Goal: Information Seeking & Learning: Learn about a topic

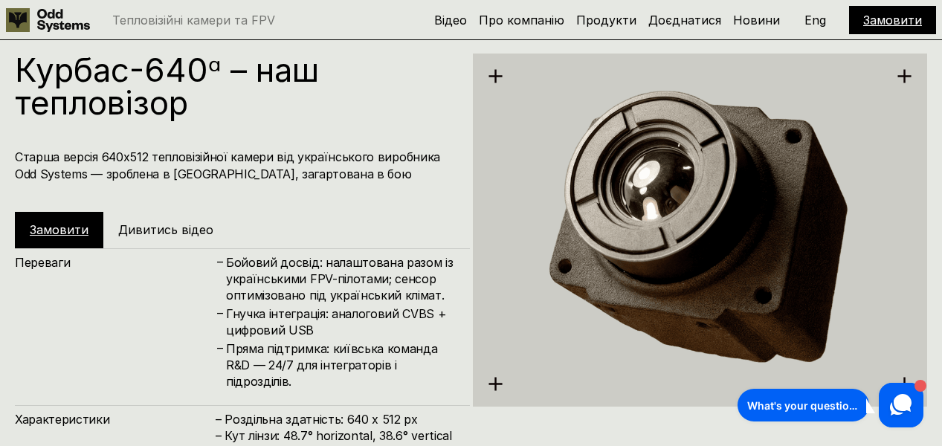
scroll to position [2232, 0]
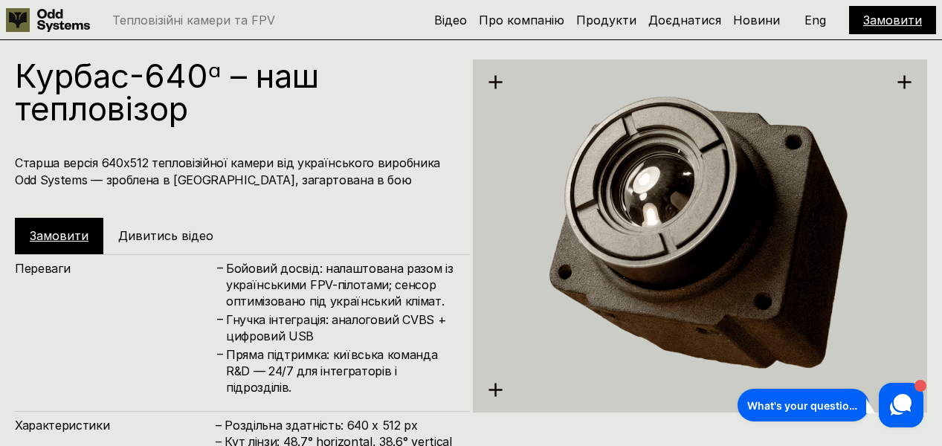
click at [311, 378] on h4 "Пряма підтримка: київська команда R&D — 24/7 для інтеграторів і підрозділів." at bounding box center [340, 371] width 229 height 50
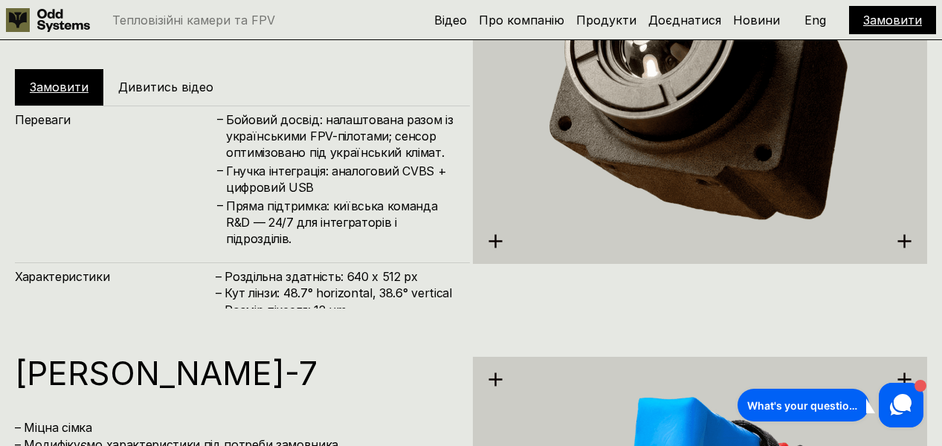
scroll to position [2382, 0]
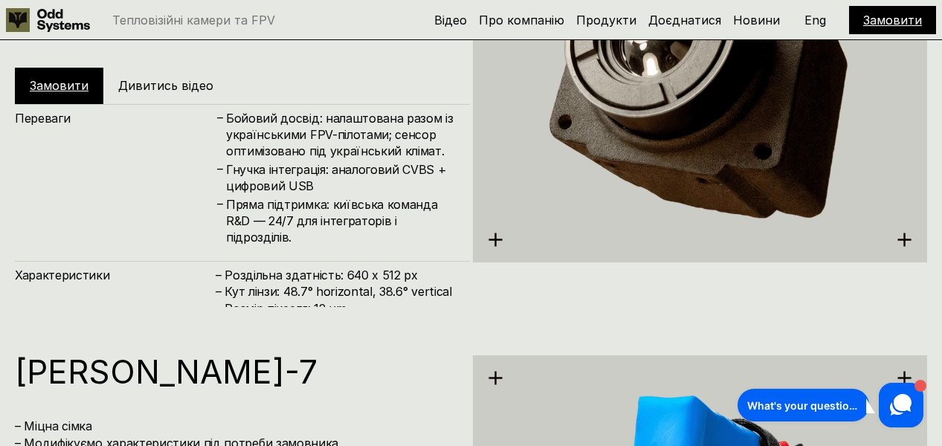
click at [317, 299] on h4 "– Роздільна здатність: 640 x 512 px – Кут лінзи: 48.7° horizontal, 38.6° vertic…" at bounding box center [335, 300] width 239 height 67
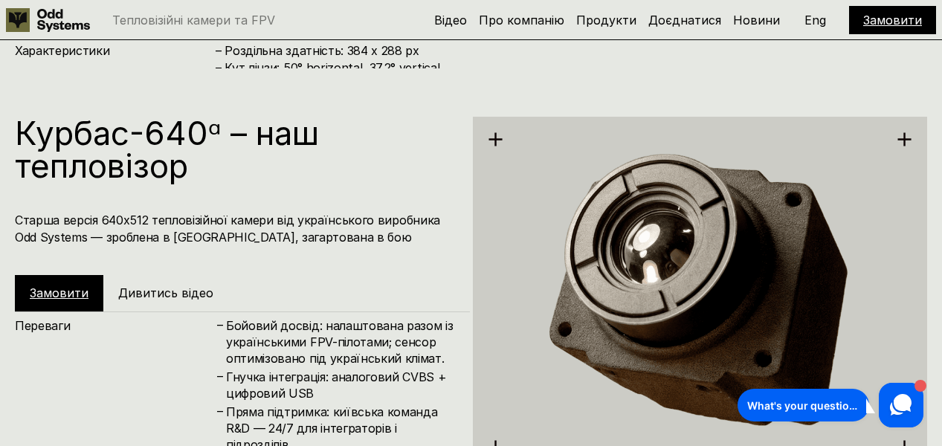
scroll to position [2166, 0]
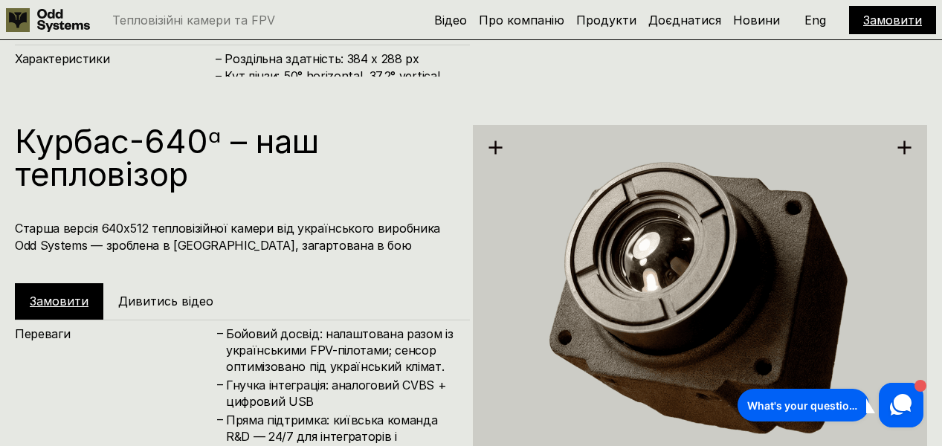
click at [155, 151] on h1 "Курбас-640ᵅ – наш тепловізор" at bounding box center [235, 157] width 440 height 65
click at [609, 27] on h5 "Продукти" at bounding box center [606, 20] width 60 height 16
click at [610, 26] on link "Продукти" at bounding box center [606, 20] width 60 height 15
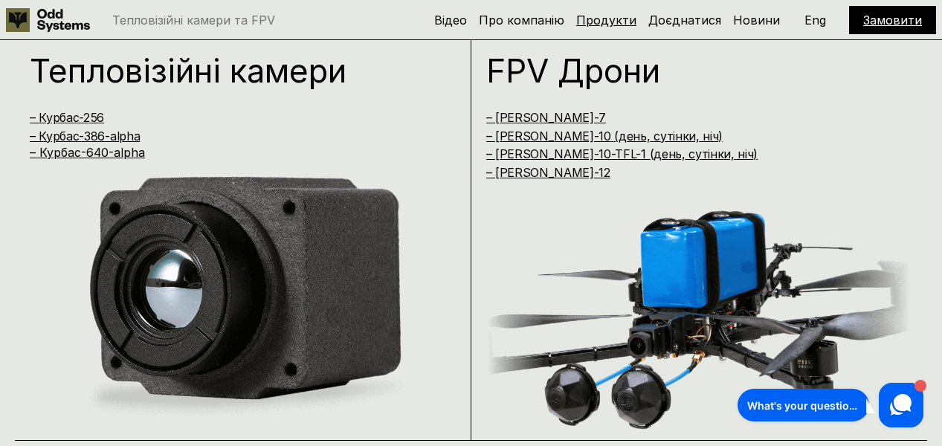
scroll to position [905, 0]
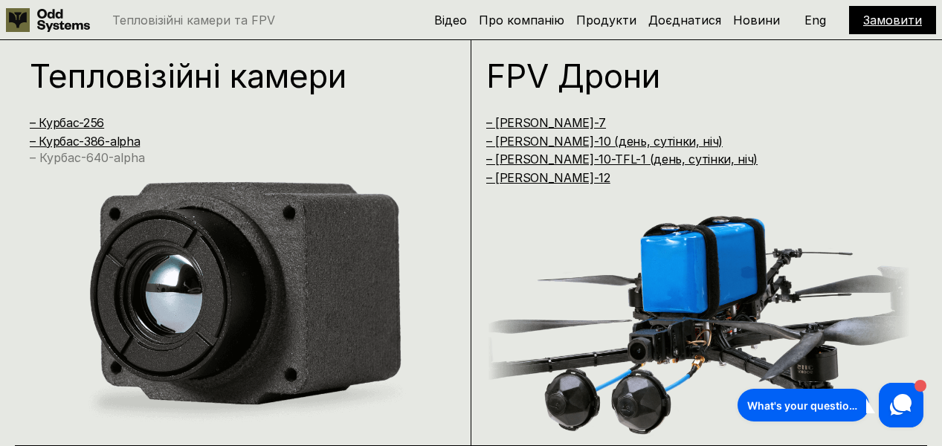
click at [78, 158] on link "– Курбас-640-alpha" at bounding box center [87, 157] width 115 height 15
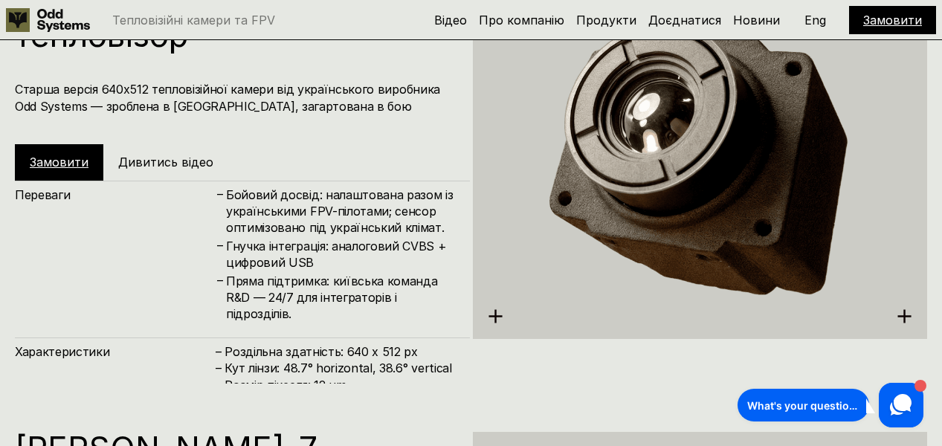
scroll to position [2321, 0]
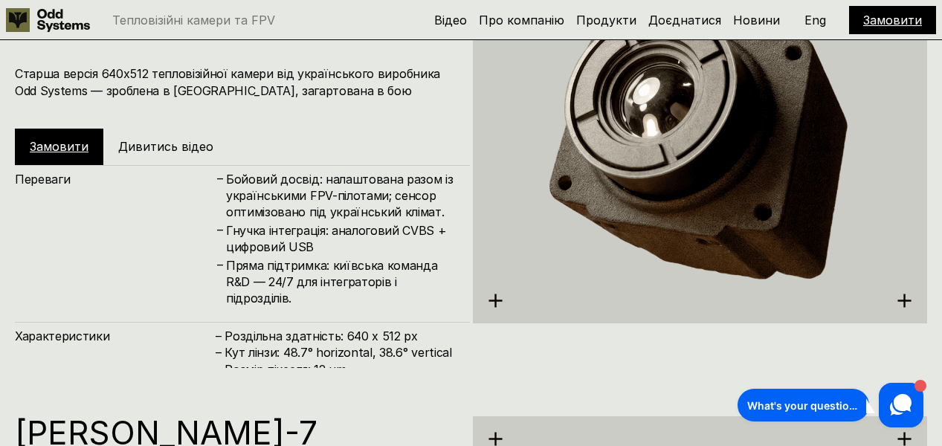
click at [82, 146] on link "Замовити" at bounding box center [59, 146] width 59 height 15
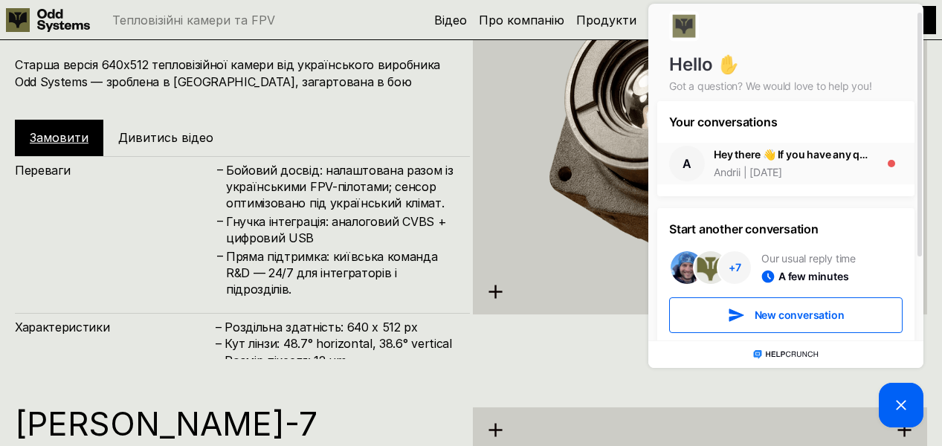
scroll to position [8, 0]
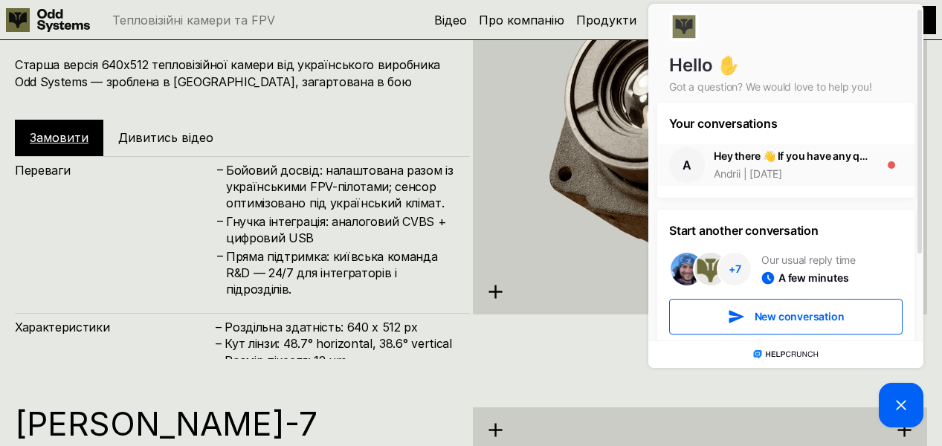
click at [754, 161] on div "Hey there 👋 If you have any questions, we're here to help!" at bounding box center [792, 156] width 158 height 15
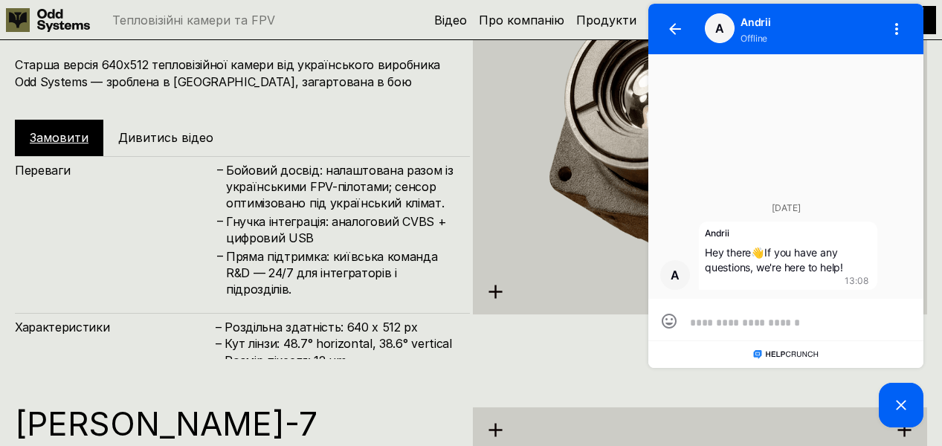
scroll to position [0, 0]
click at [672, 32] on icon "button" at bounding box center [675, 29] width 12 height 12
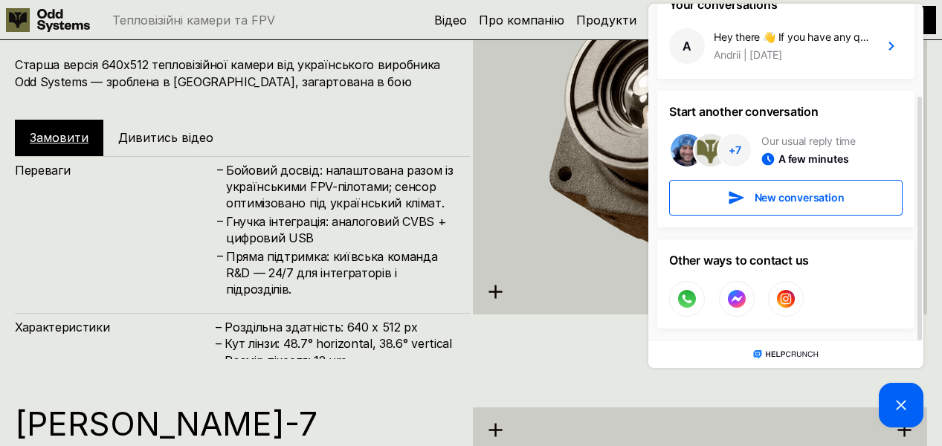
scroll to position [2411, 0]
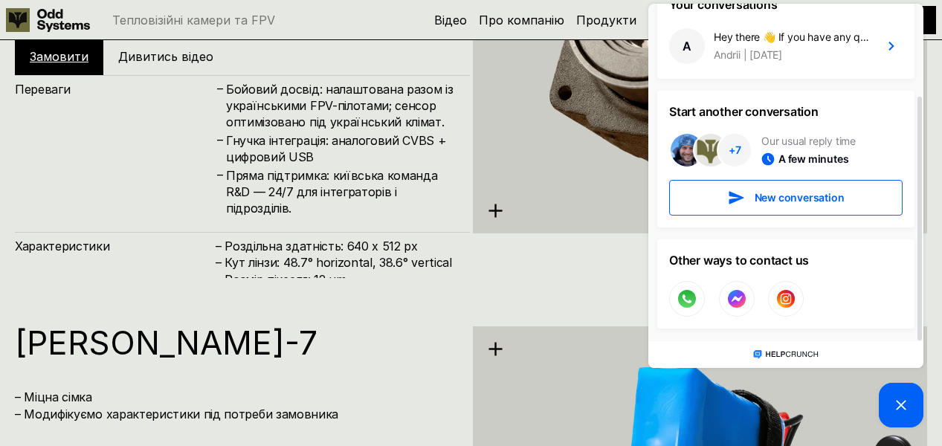
click at [352, 274] on h4 "– Роздільна здатність: 640 x 512 px – Кут лінзи: 48.7° horizontal, 38.6° vertic…" at bounding box center [335, 271] width 239 height 67
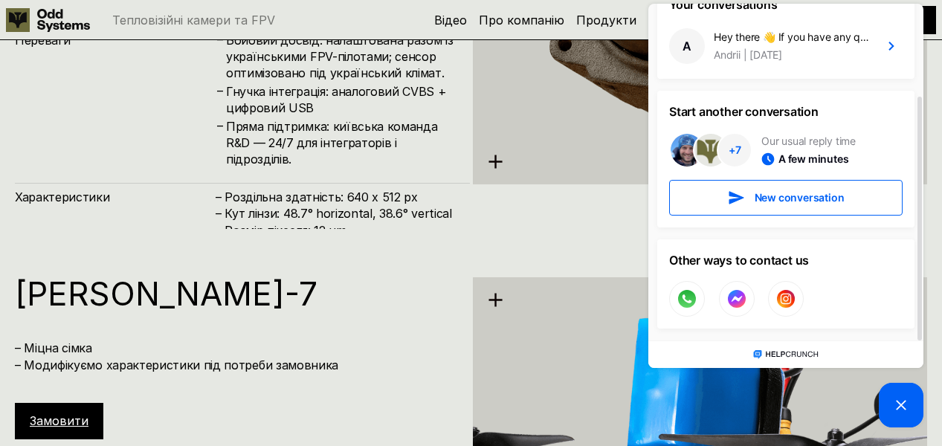
scroll to position [2462, 0]
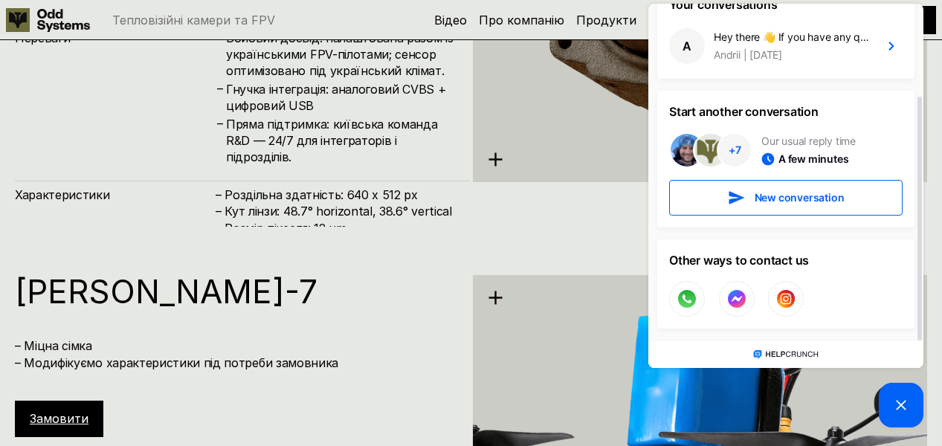
click at [375, 162] on h4 "Пряма підтримка: київська команда R&D — 24/7 для інтеграторів і підрозділів." at bounding box center [340, 141] width 229 height 50
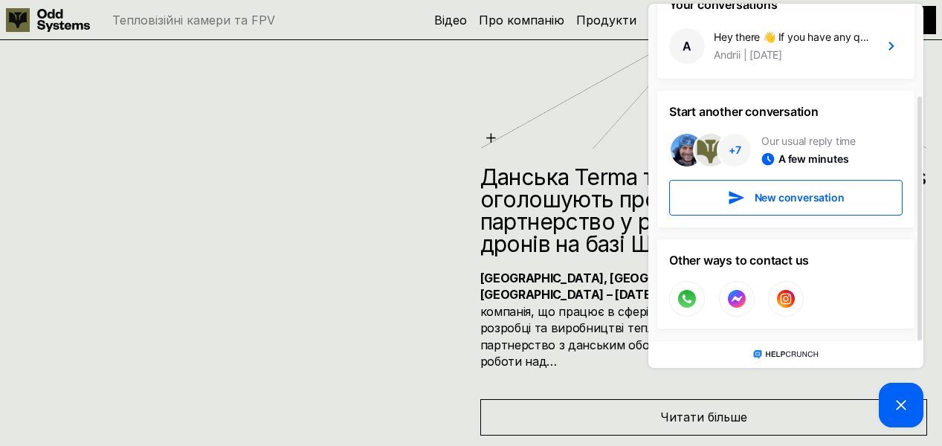
scroll to position [5774, 0]
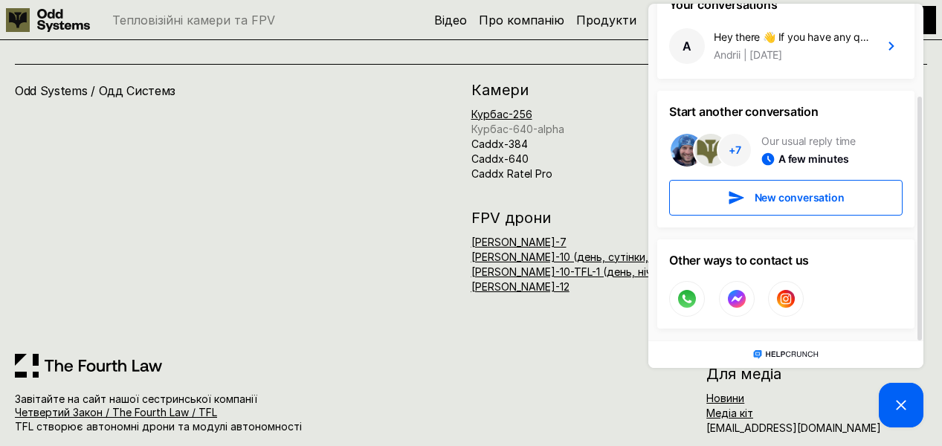
click at [526, 123] on link "Курбас-640-alpha" at bounding box center [517, 129] width 93 height 13
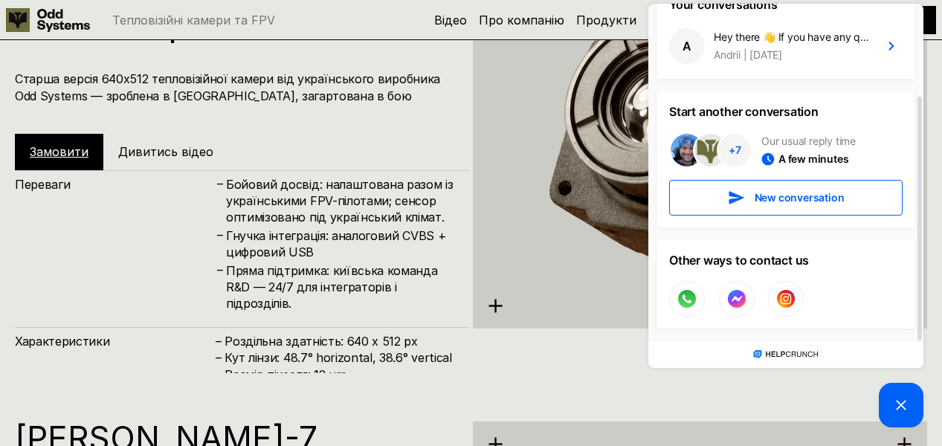
scroll to position [2316, 0]
click at [307, 347] on h4 "– Роздільна здатність: 640 x 512 px – Кут лінзи: 48.7° horizontal, 38.6° vertic…" at bounding box center [335, 365] width 239 height 67
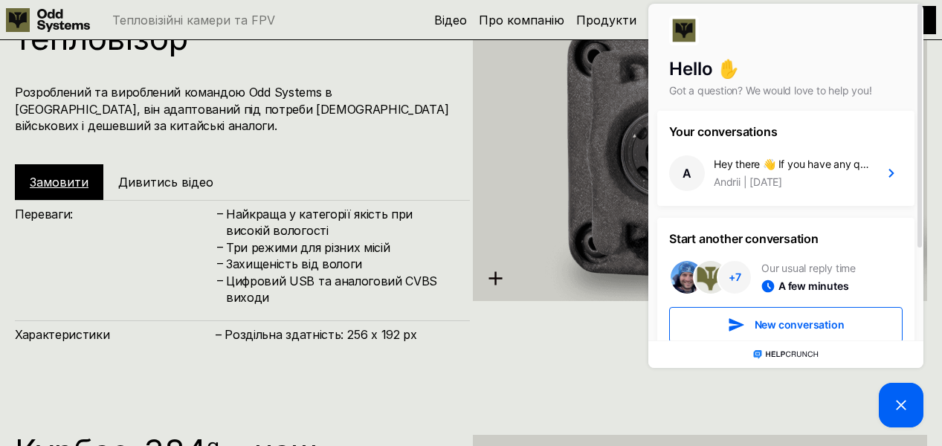
scroll to position [1385, 0]
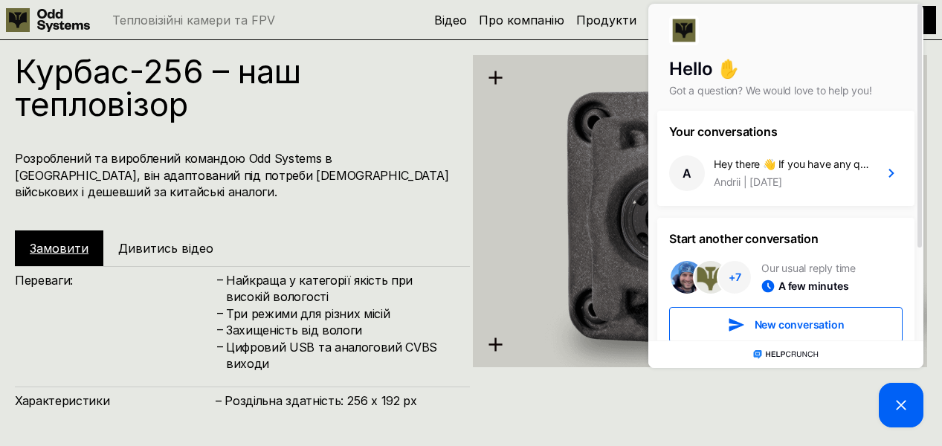
click at [902, 404] on icon at bounding box center [901, 405] width 18 height 18
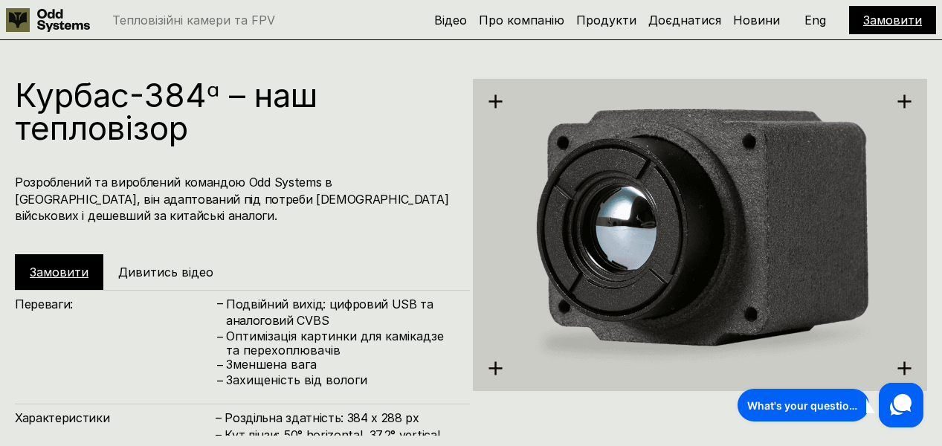
scroll to position [1811, 0]
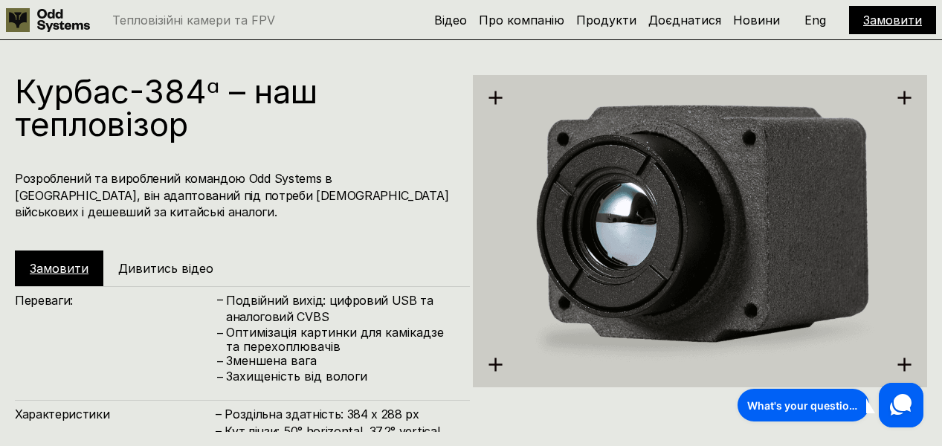
click at [358, 345] on p "Оптимізація картинки для камікадзе та перехоплювачів" at bounding box center [340, 340] width 229 height 28
click at [140, 273] on h5 "Дивитись відео" at bounding box center [165, 268] width 95 height 16
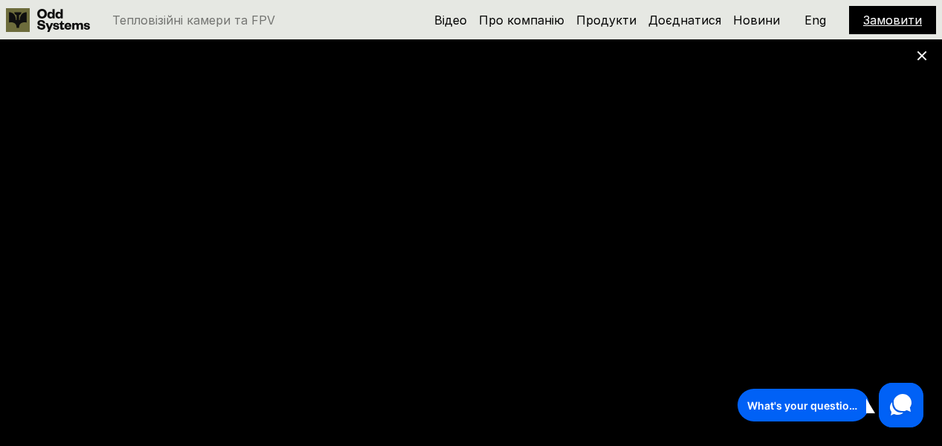
scroll to position [2166, 0]
